Goal: Information Seeking & Learning: Learn about a topic

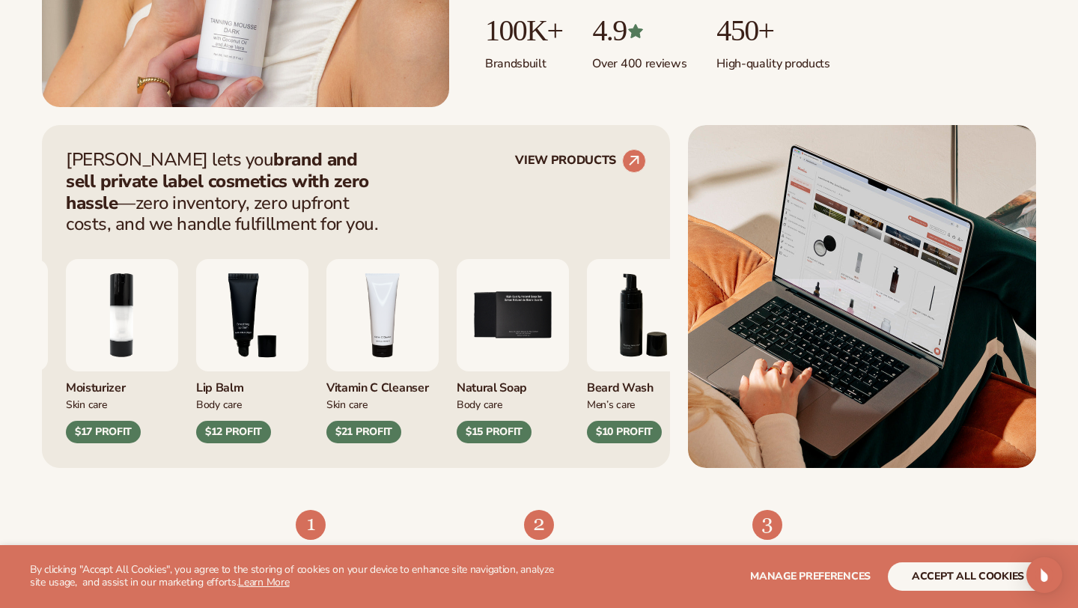
scroll to position [504, 0]
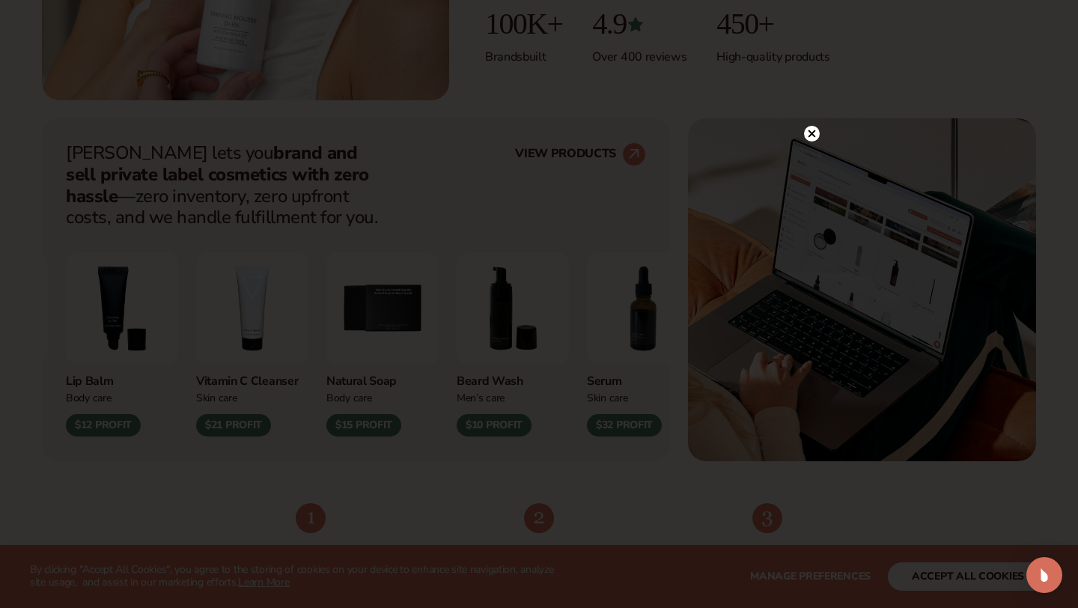
drag, startPoint x: 818, startPoint y: 100, endPoint x: 838, endPoint y: 100, distance: 20.2
click at [838, 100] on div at bounding box center [539, 304] width 1078 height 608
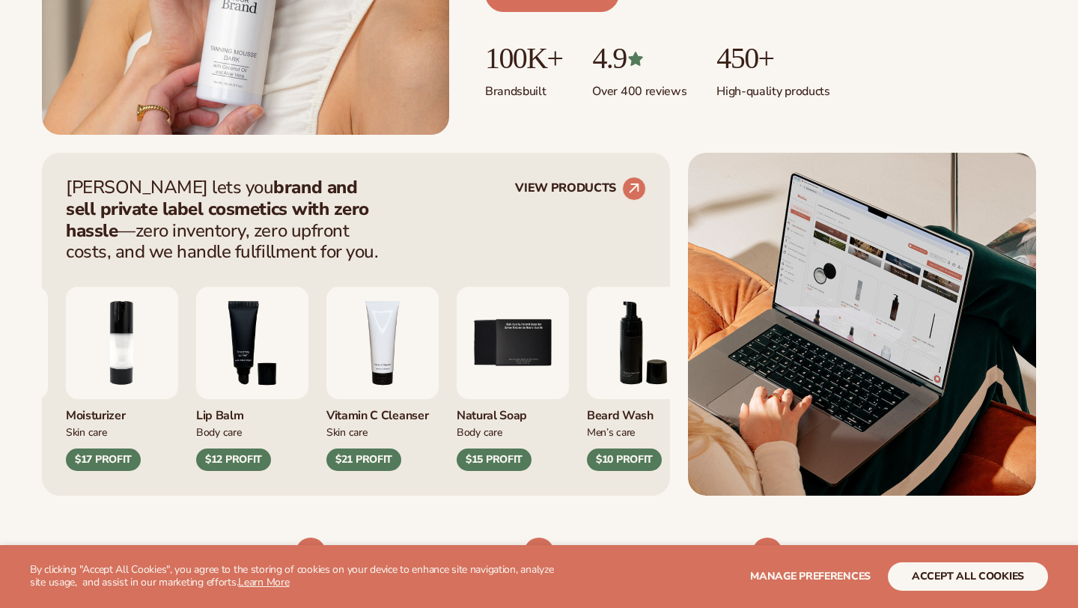
scroll to position [504, 0]
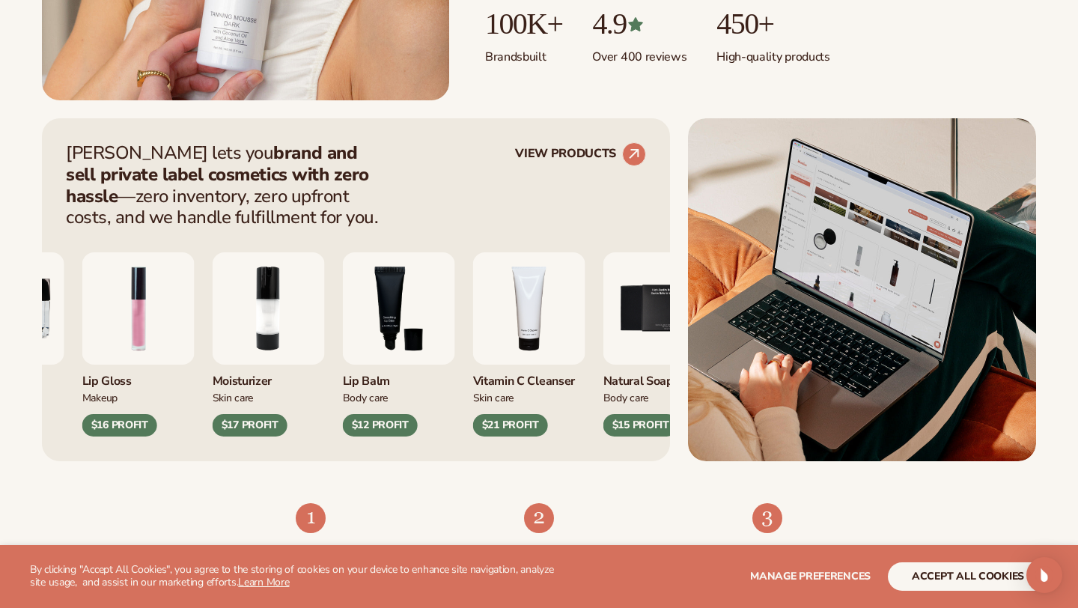
click at [322, 427] on div "Moisturizer [MEDICAL_DATA] $35 PROFIT Lip Gloss Makeup $16 PROFIT [MEDICAL_DATA…" at bounding box center [242, 344] width 580 height 184
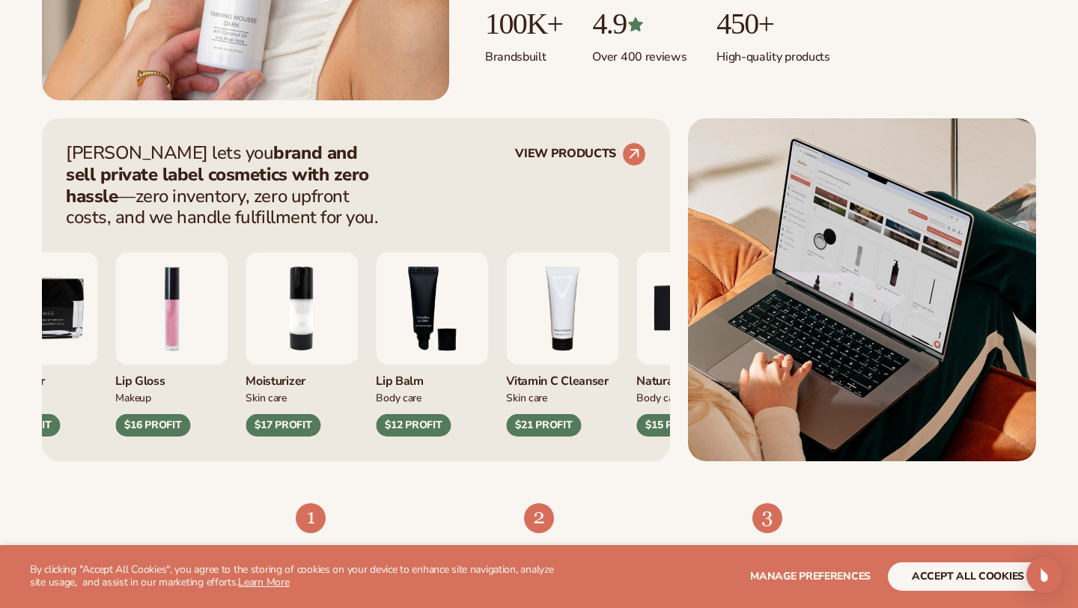
click at [612, 321] on div "Moisturizer [MEDICAL_DATA] $35 PROFIT Lip Gloss Makeup $16 PROFIT" at bounding box center [356, 332] width 580 height 208
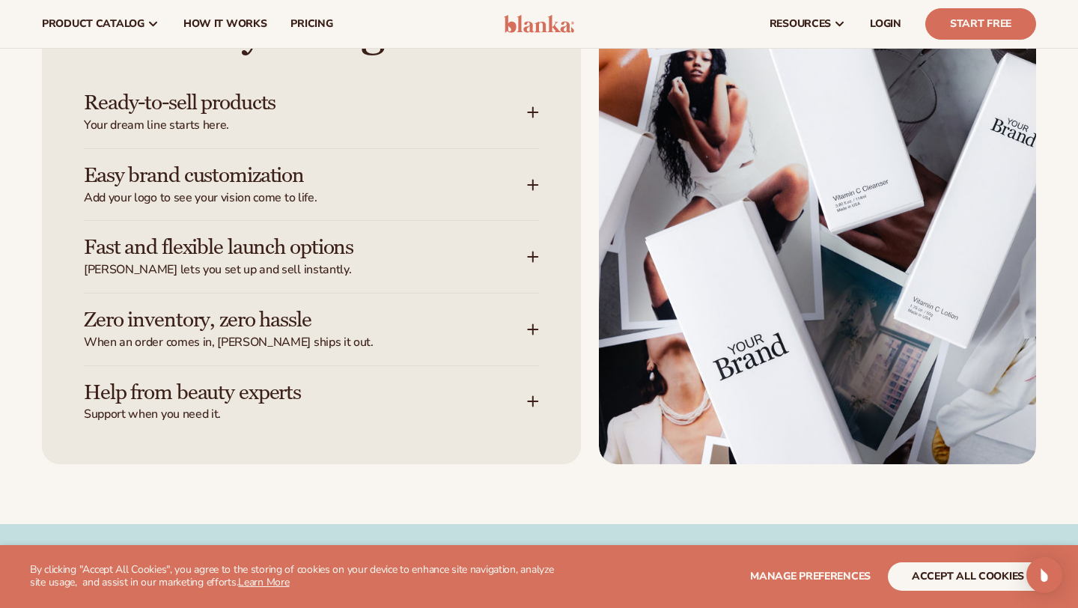
scroll to position [0, 0]
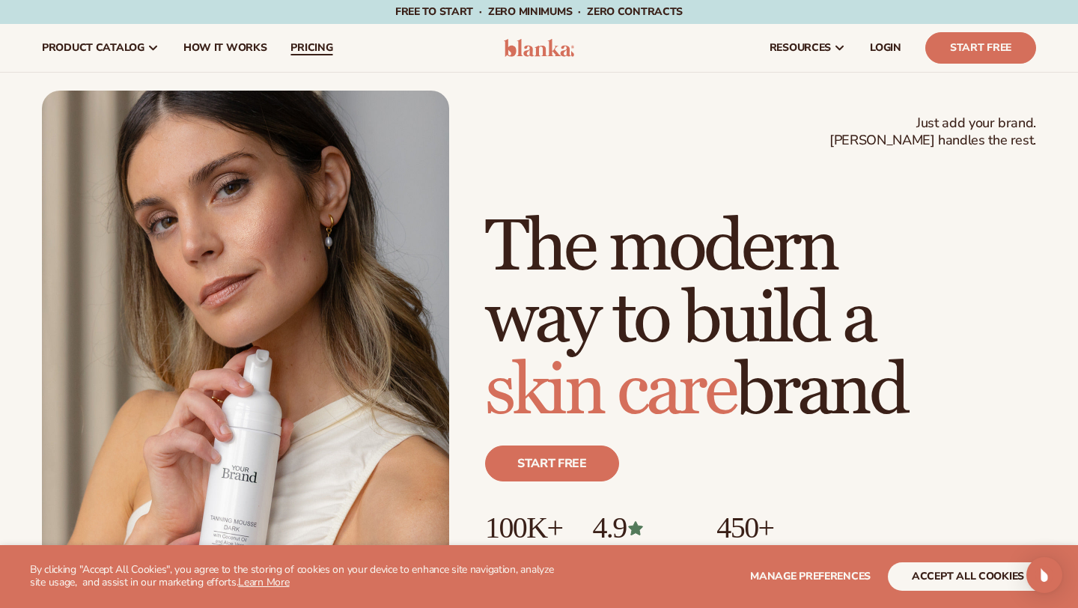
click at [307, 52] on span "pricing" at bounding box center [312, 48] width 42 height 12
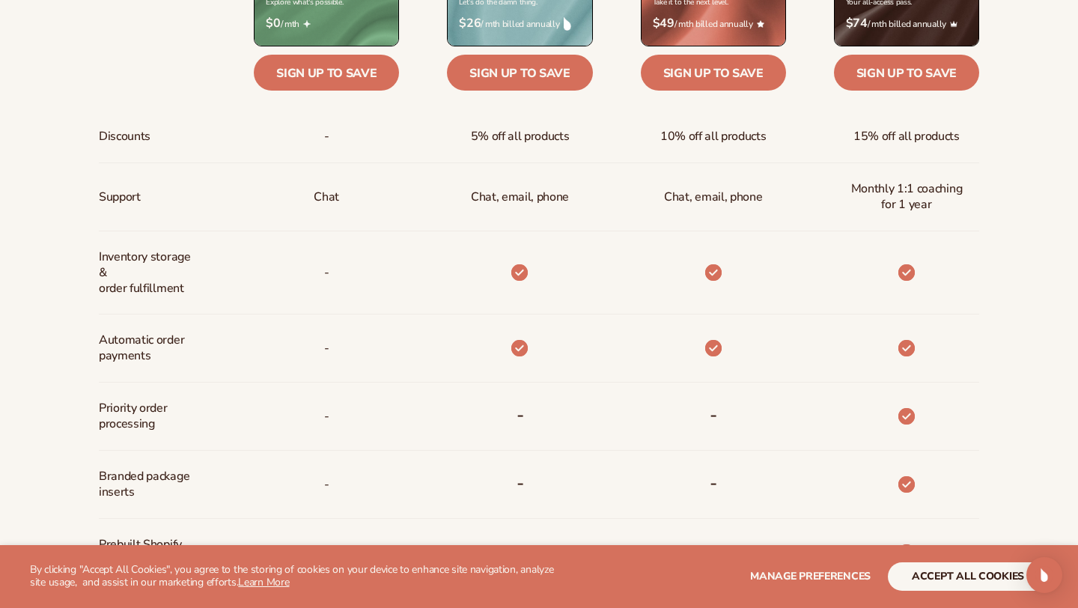
scroll to position [711, 0]
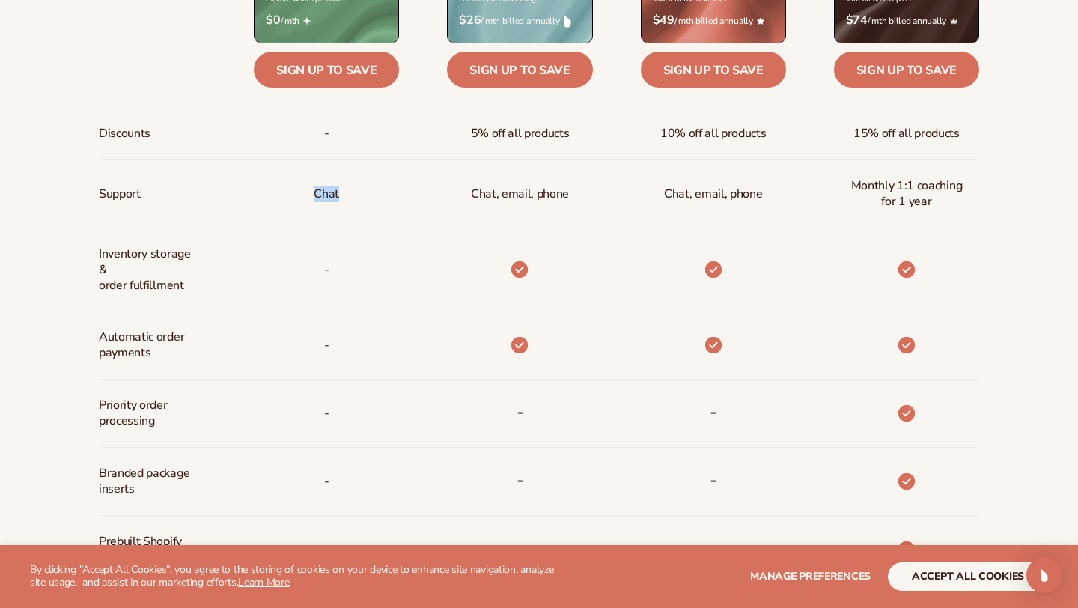
drag, startPoint x: 310, startPoint y: 192, endPoint x: 344, endPoint y: 192, distance: 34.5
click at [344, 192] on div "Chat" at bounding box center [326, 193] width 49 height 67
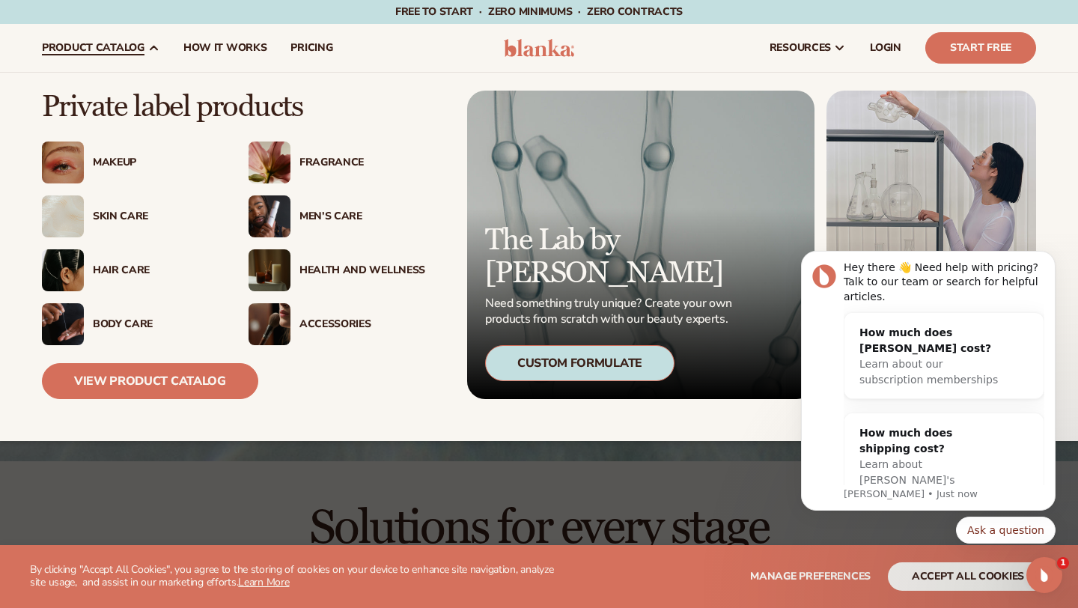
scroll to position [0, 0]
click at [327, 160] on div "Fragrance" at bounding box center [363, 163] width 126 height 13
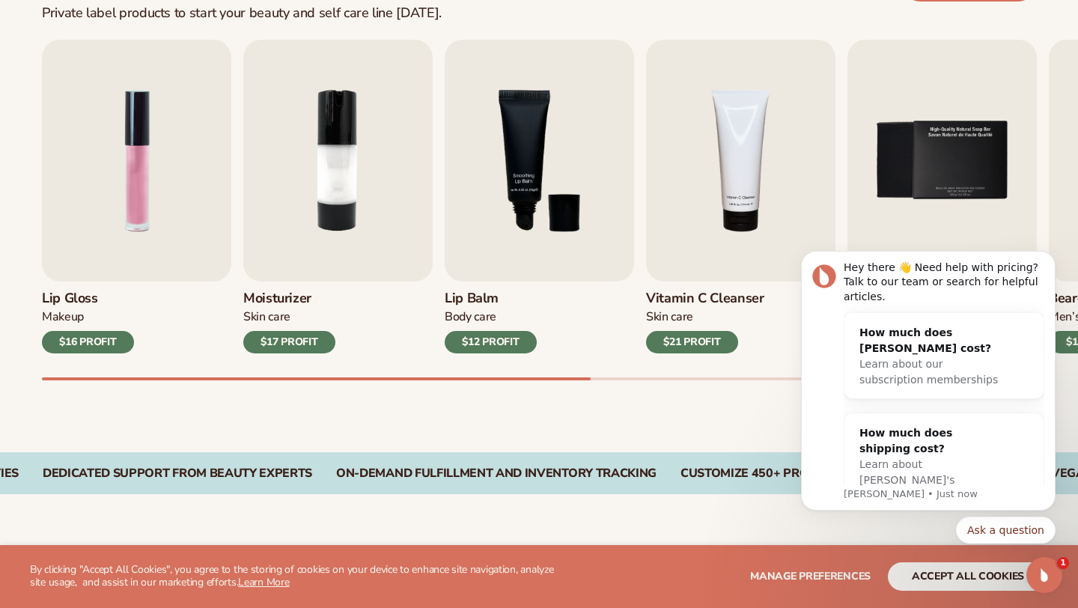
click at [661, 404] on div "Best sellers Private label products to start your beauty and self care line tod…" at bounding box center [539, 178] width 1078 height 548
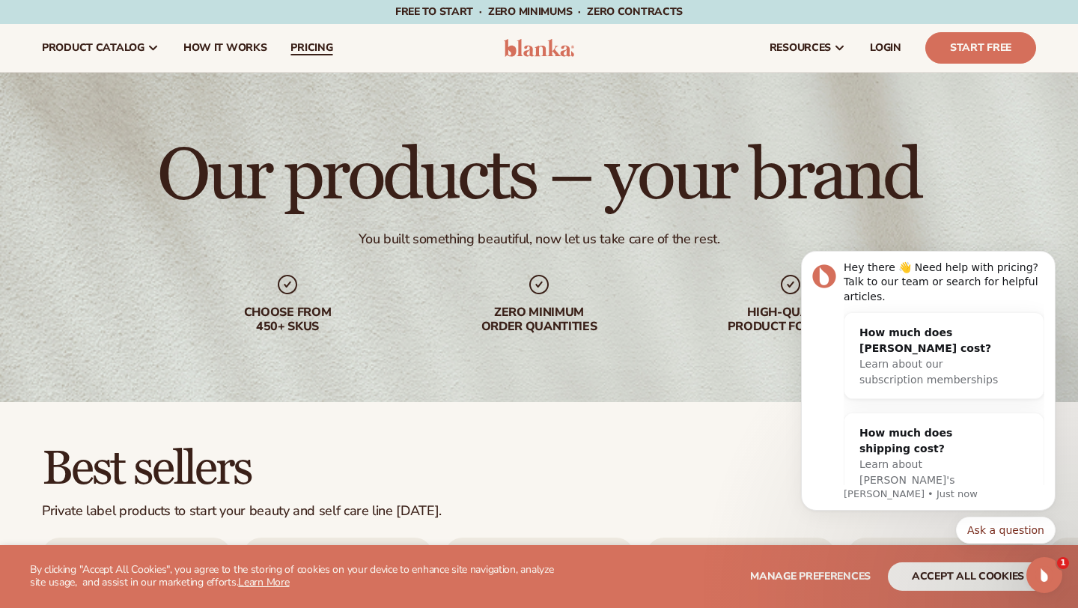
click at [307, 53] on span "pricing" at bounding box center [312, 48] width 42 height 12
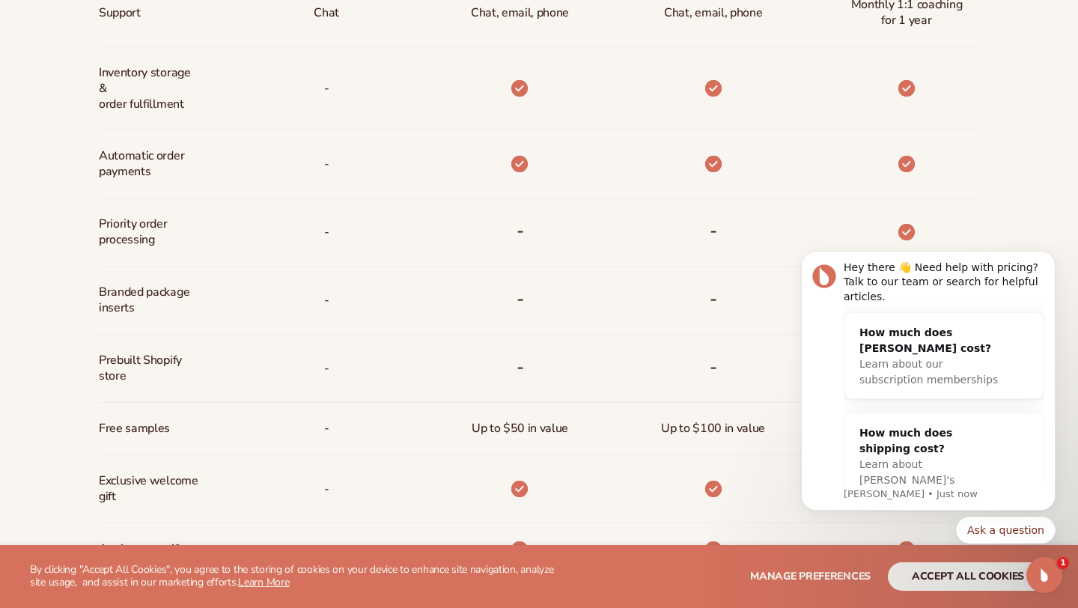
scroll to position [894, 0]
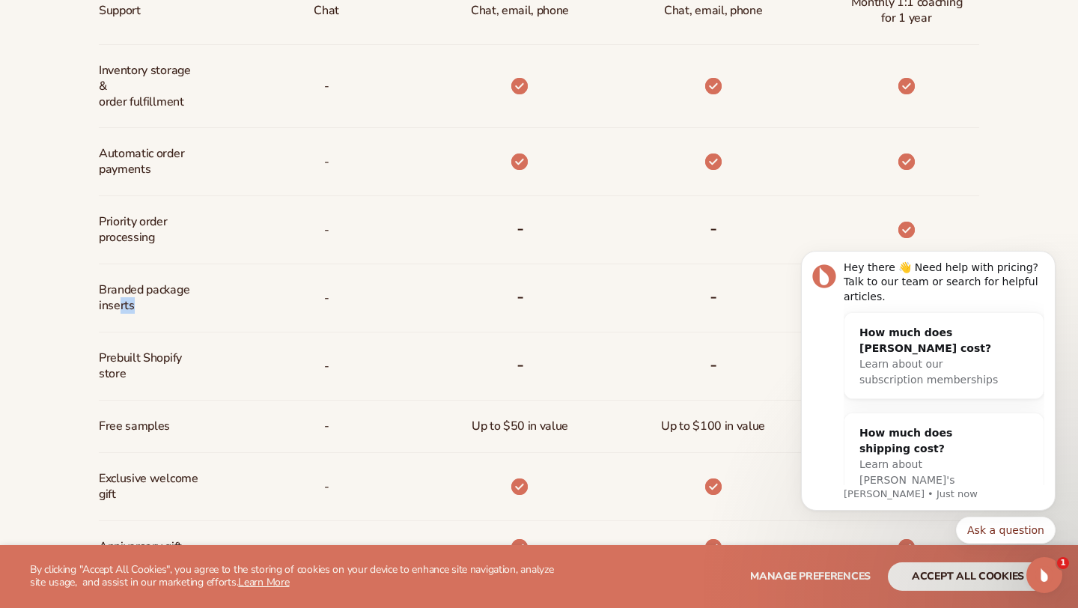
drag, startPoint x: 120, startPoint y: 306, endPoint x: 171, endPoint y: 306, distance: 50.9
click at [171, 306] on span "Branded package inserts" at bounding box center [149, 297] width 100 height 43
drag, startPoint x: 108, startPoint y: 350, endPoint x: 166, endPoint y: 374, distance: 62.7
click at [166, 374] on span "Prebuilt Shopify store" at bounding box center [149, 365] width 100 height 43
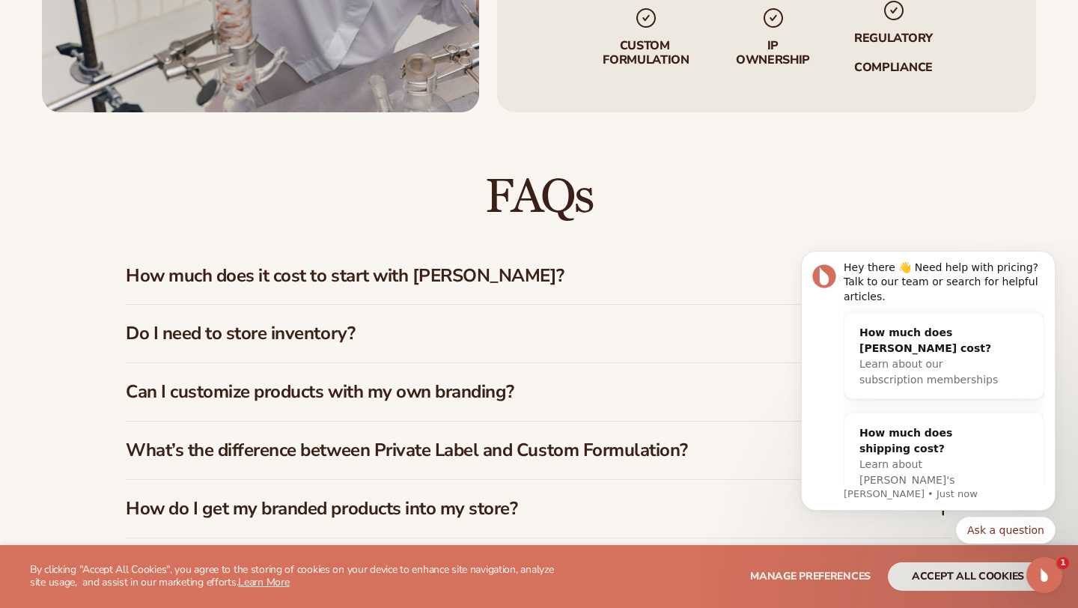
scroll to position [2119, 0]
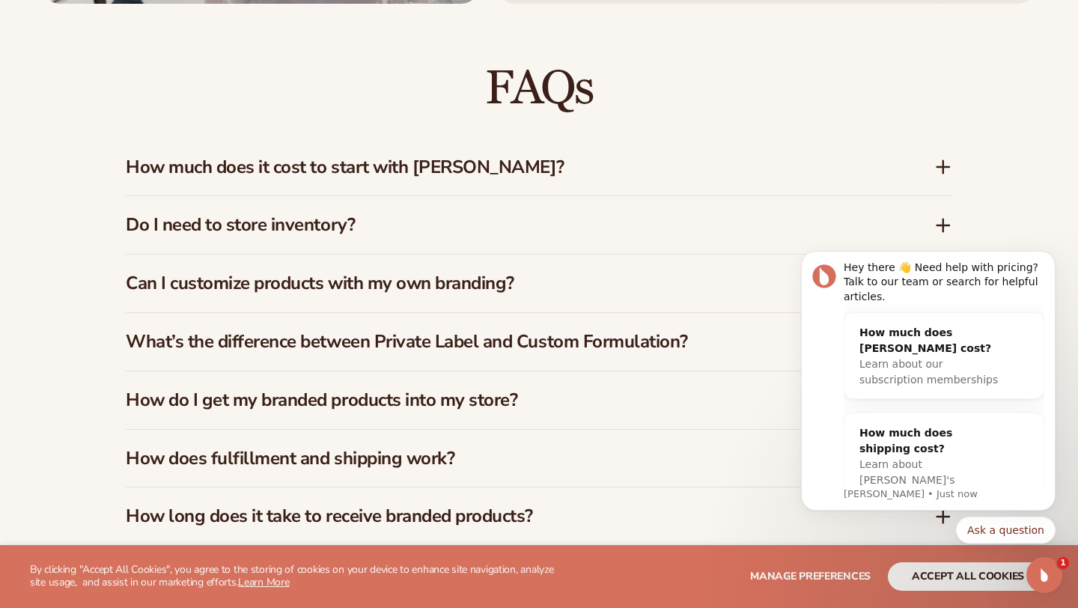
click at [432, 157] on h3 "How much does it cost to start with Blanka?" at bounding box center [508, 168] width 764 height 22
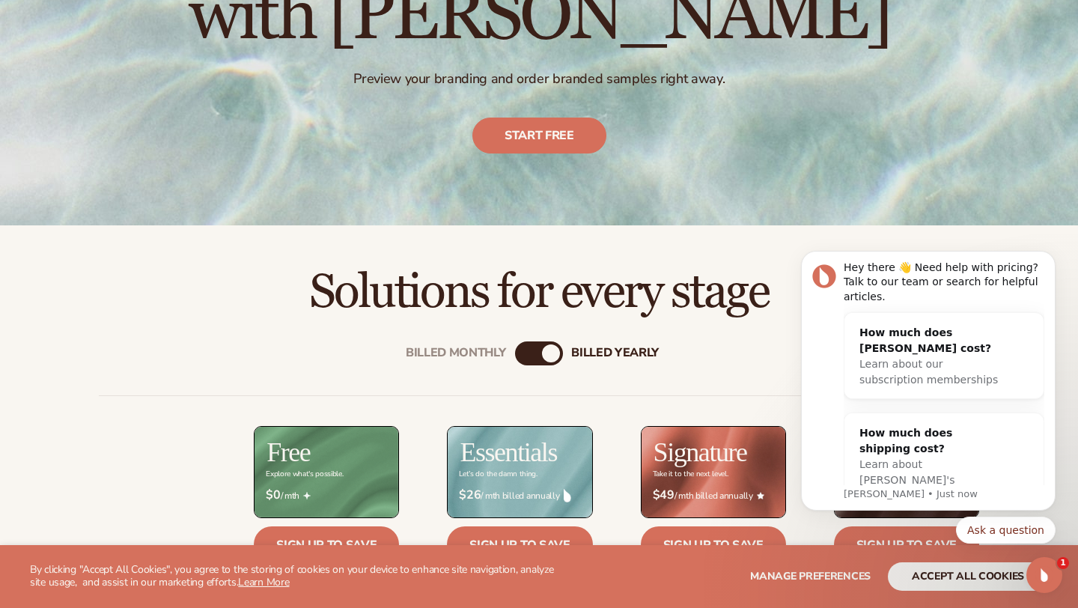
scroll to position [0, 0]
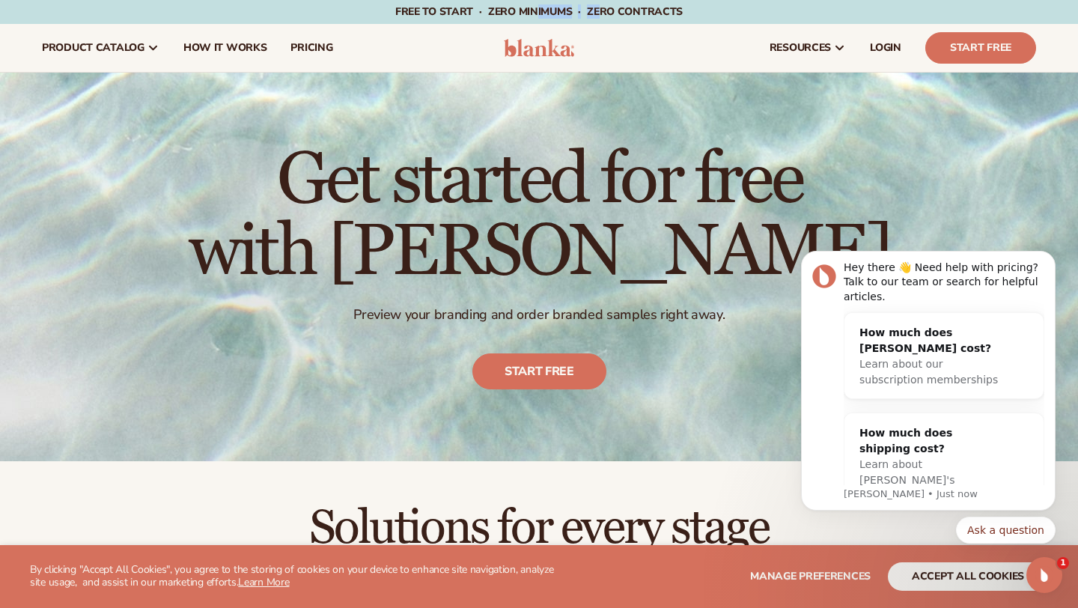
drag, startPoint x: 539, startPoint y: 11, endPoint x: 610, endPoint y: 9, distance: 71.2
click at [609, 10] on span "Free to start · ZERO minimums · ZERO contracts ·" at bounding box center [539, 11] width 288 height 14
click at [556, 51] on img at bounding box center [539, 48] width 71 height 18
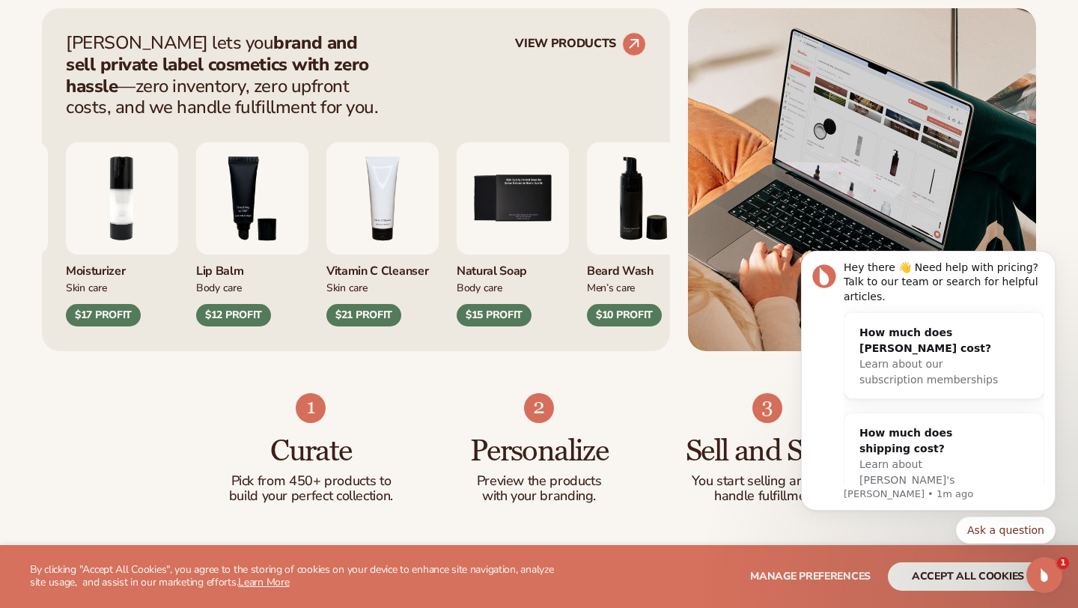
scroll to position [619, 0]
